Goal: Check status: Check status

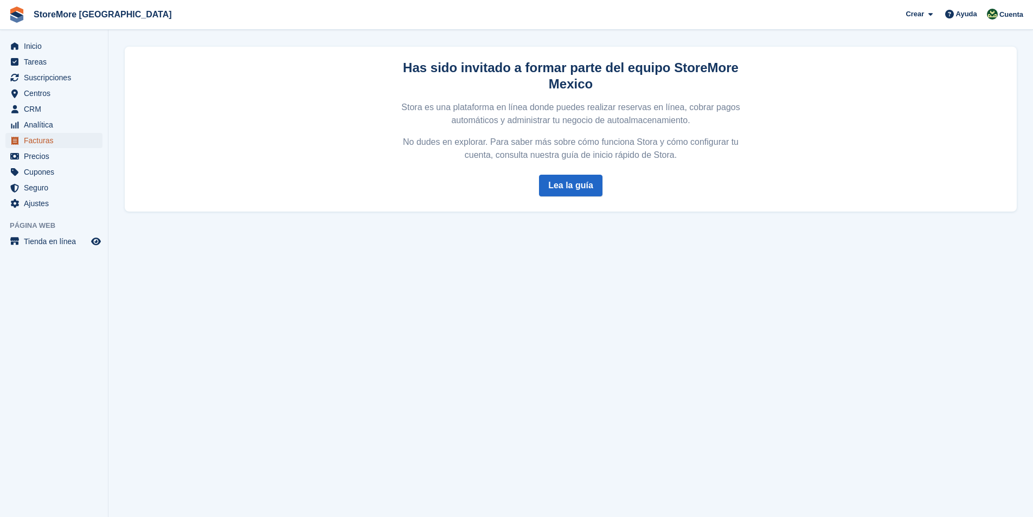
click at [40, 142] on span "Facturas" at bounding box center [56, 140] width 65 height 15
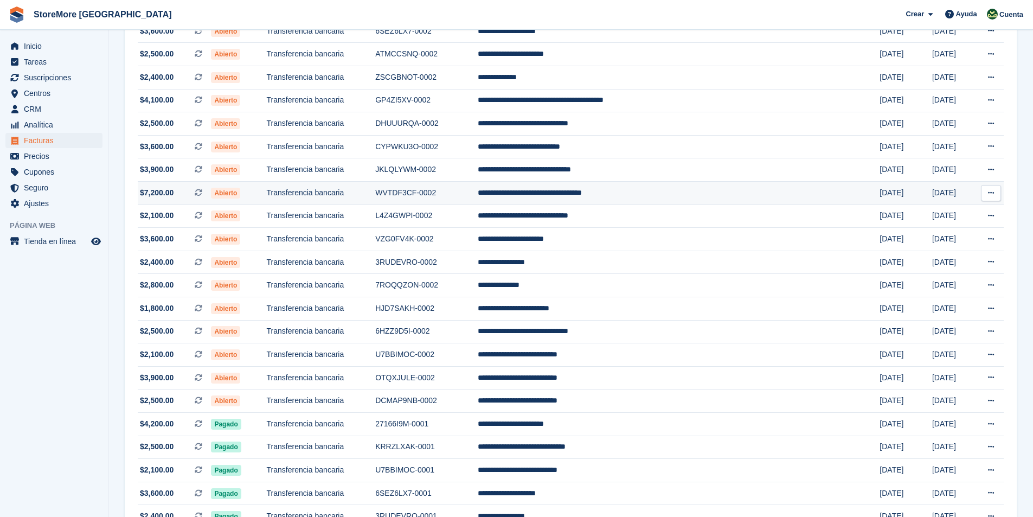
scroll to position [217, 0]
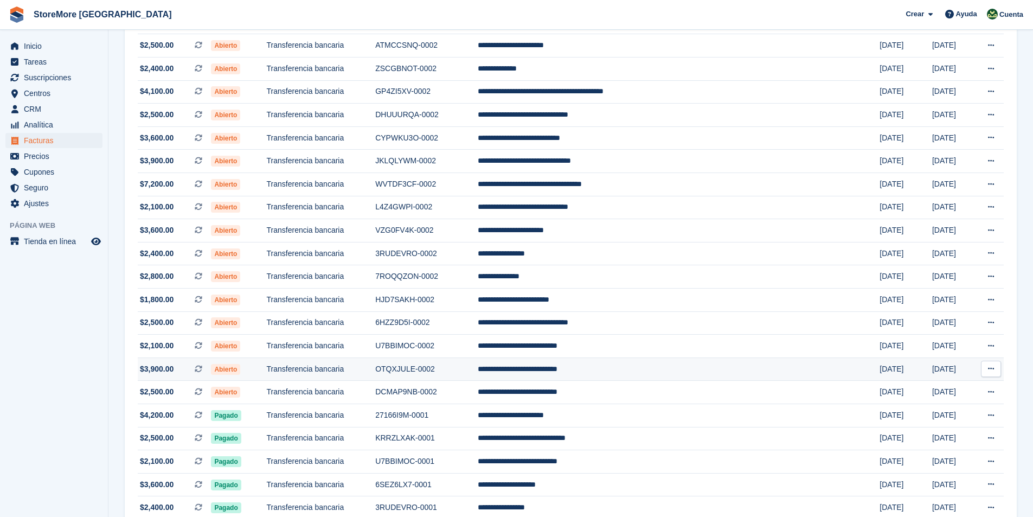
click at [240, 370] on span "Abierto" at bounding box center [225, 369] width 29 height 11
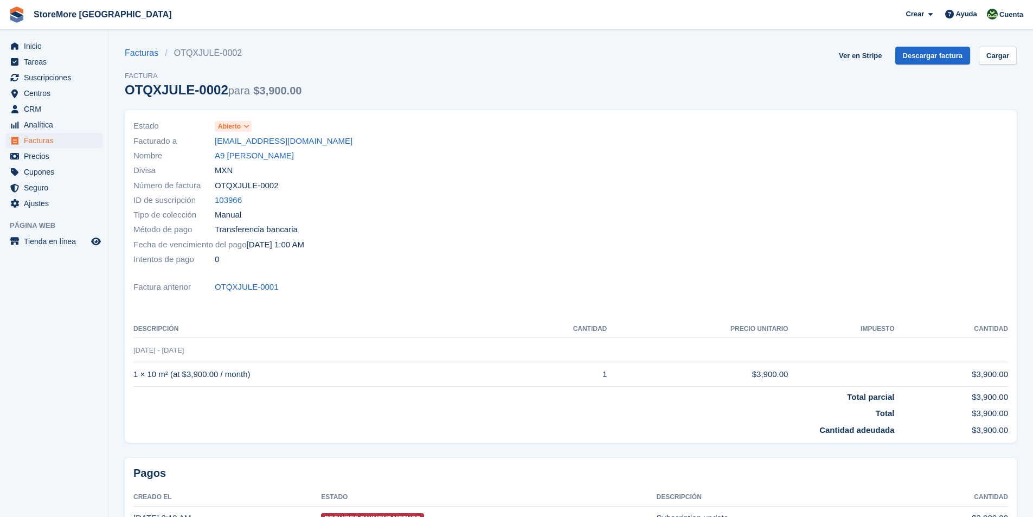
click at [228, 128] on span "Abierto" at bounding box center [229, 126] width 23 height 10
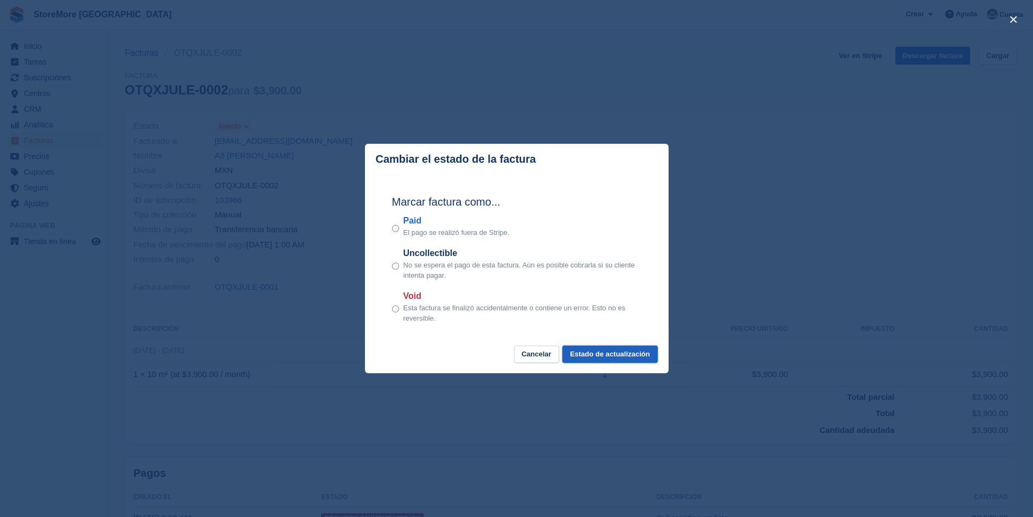
click at [607, 358] on button "Estado de actualización" at bounding box center [609, 354] width 95 height 18
